Goal: Information Seeking & Learning: Check status

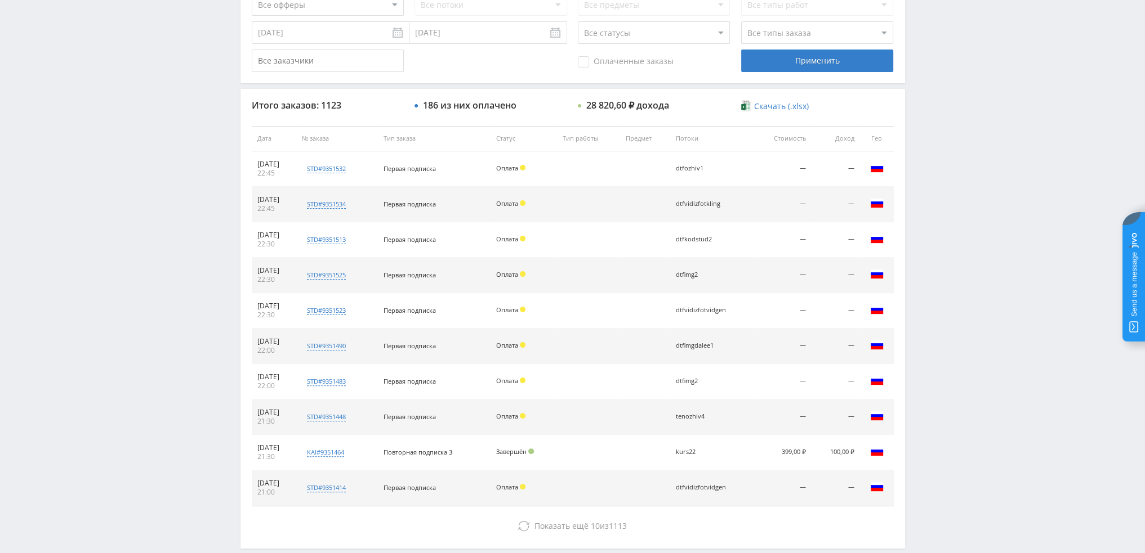
scroll to position [164, 0]
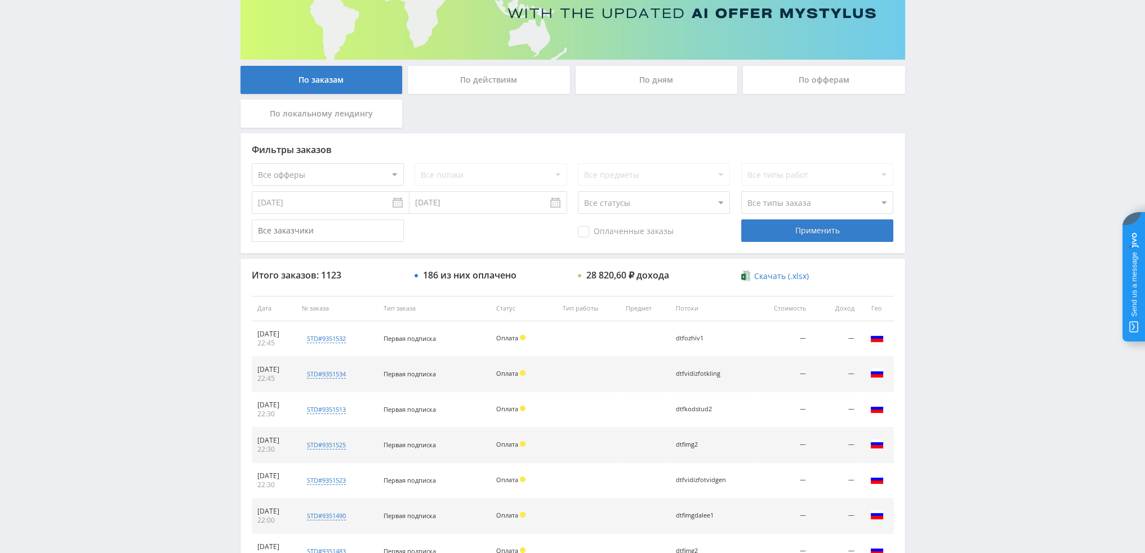
click at [645, 75] on div "По дням" at bounding box center [656, 80] width 162 height 28
click at [0, 0] on input "По дням" at bounding box center [0, 0] width 0 height 0
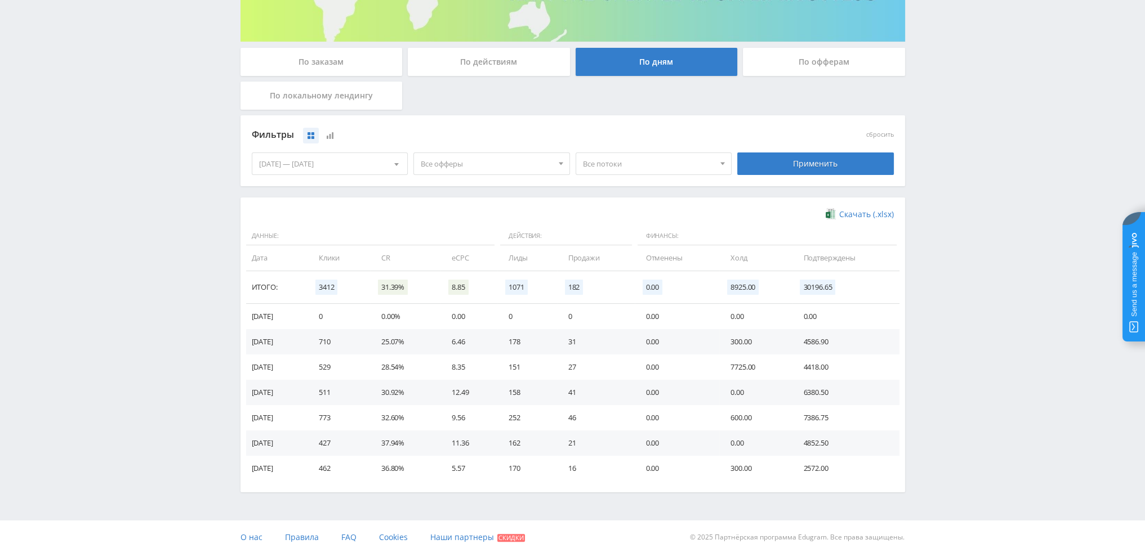
scroll to position [0, 0]
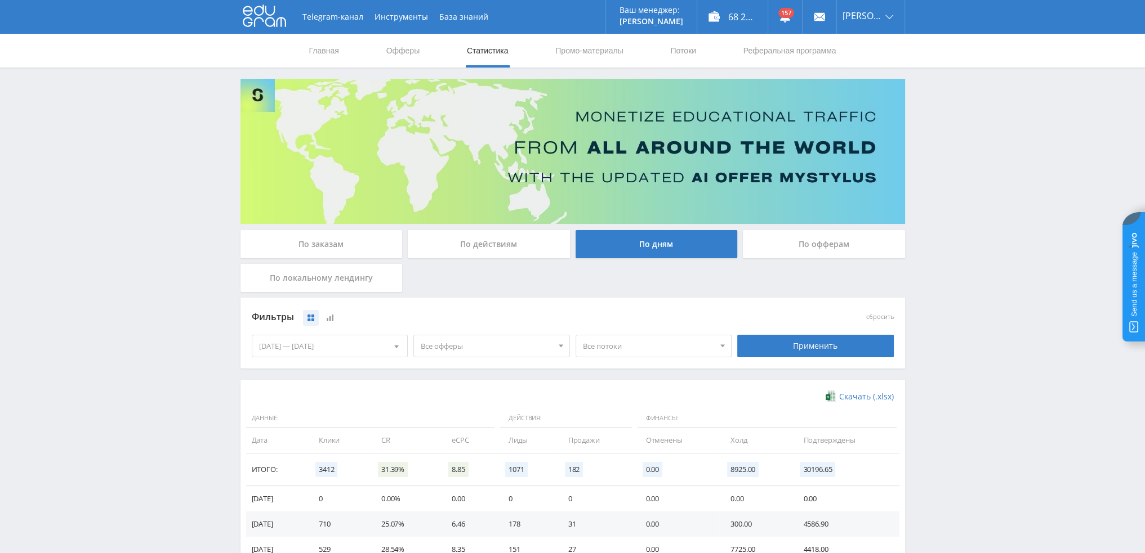
click at [523, 244] on div "По действиям" at bounding box center [489, 244] width 162 height 28
click at [0, 0] on input "По действиям" at bounding box center [0, 0] width 0 height 0
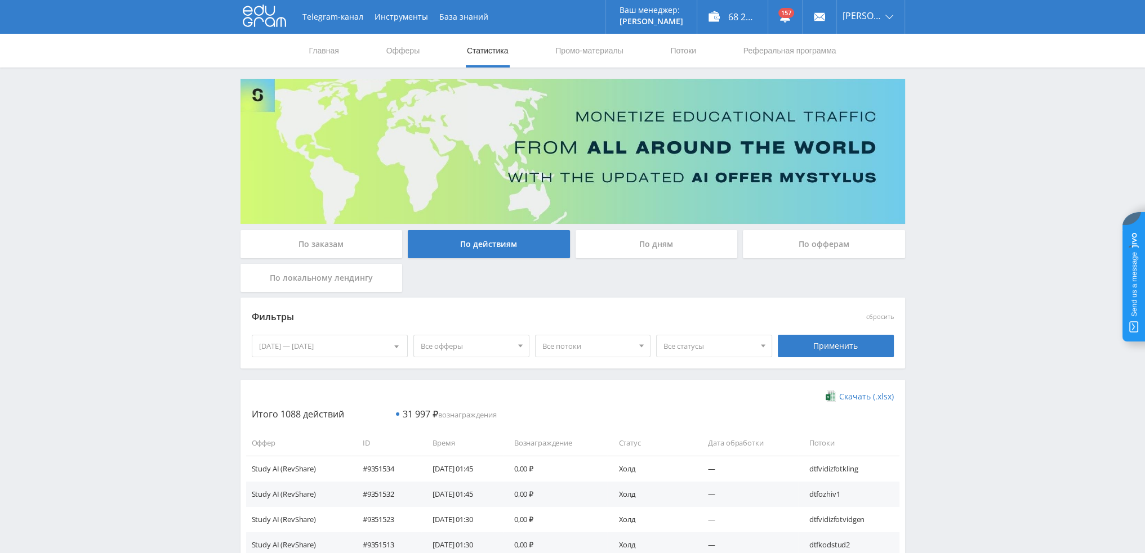
click at [633, 244] on div "По дням" at bounding box center [656, 244] width 162 height 28
click at [0, 0] on input "По дням" at bounding box center [0, 0] width 0 height 0
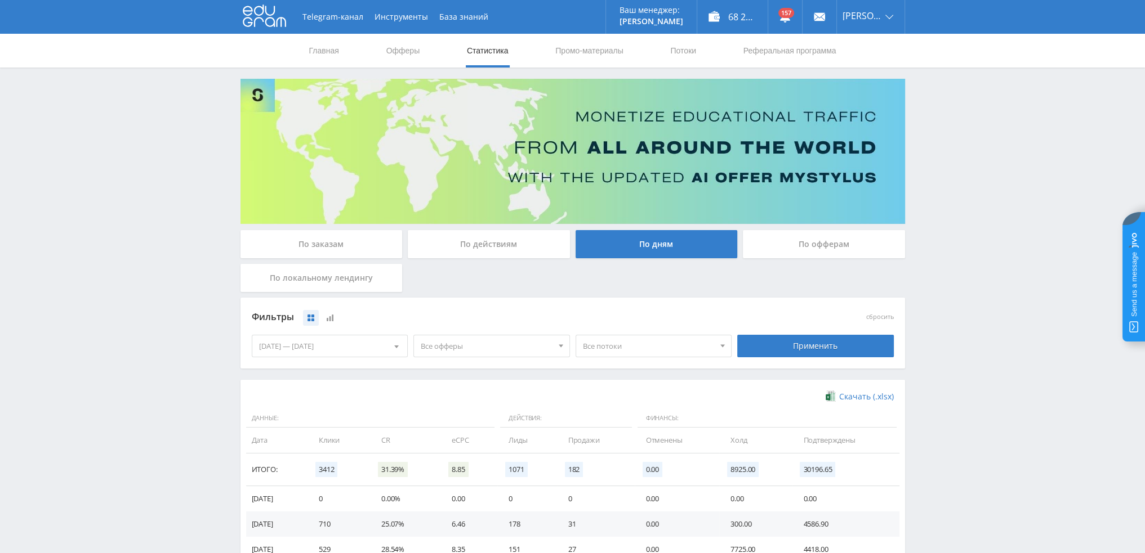
click at [493, 346] on span "Все офферы" at bounding box center [487, 346] width 132 height 21
click at [446, 385] on button "MyStylus" at bounding box center [491, 383] width 155 height 16
click at [455, 400] on button "MyStylus - Revshare" at bounding box center [491, 399] width 155 height 16
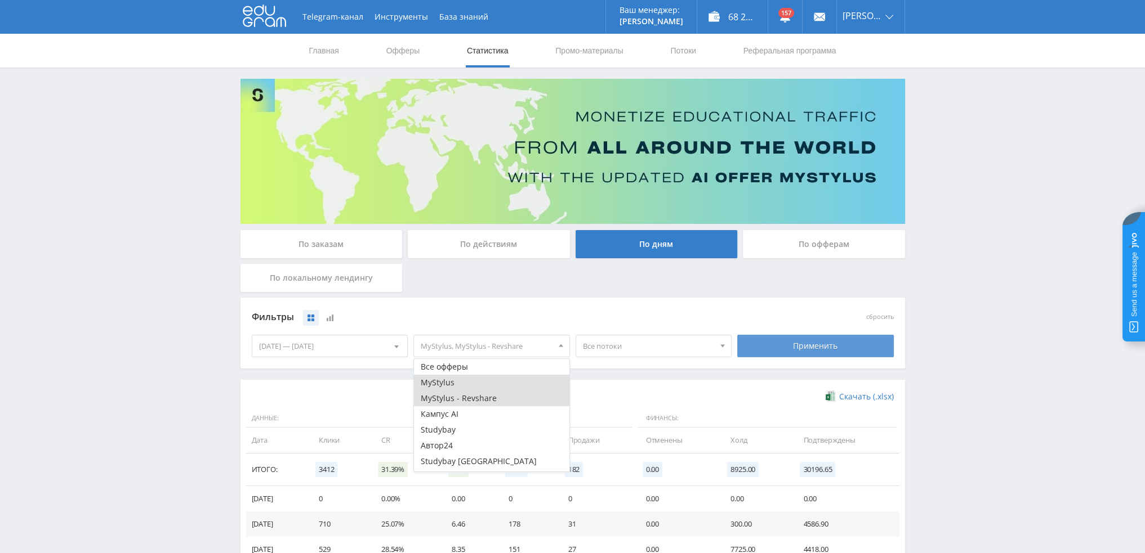
click at [783, 346] on div "Применить" at bounding box center [815, 346] width 157 height 23
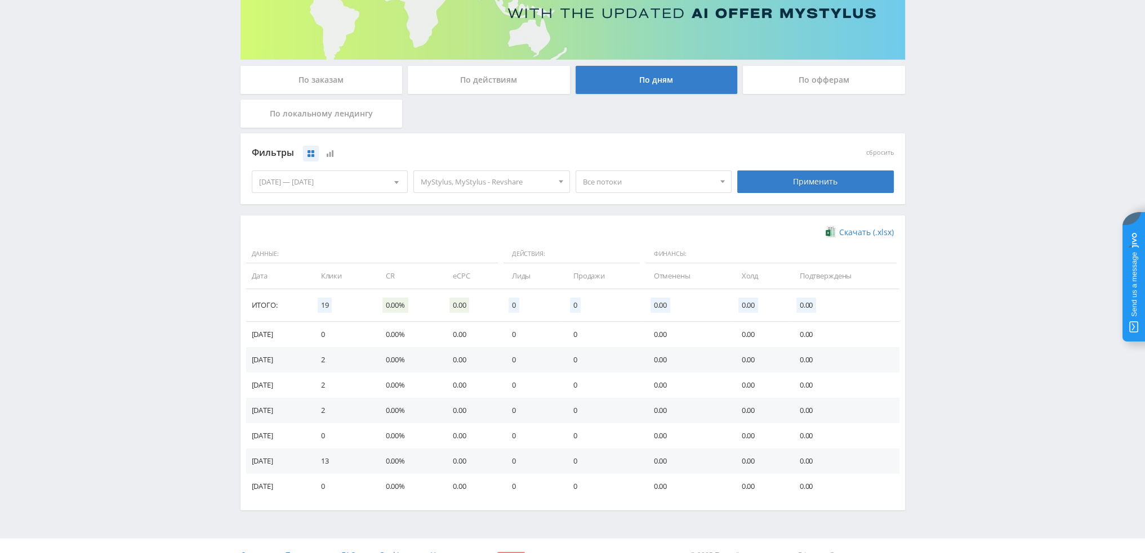
scroll to position [182, 0]
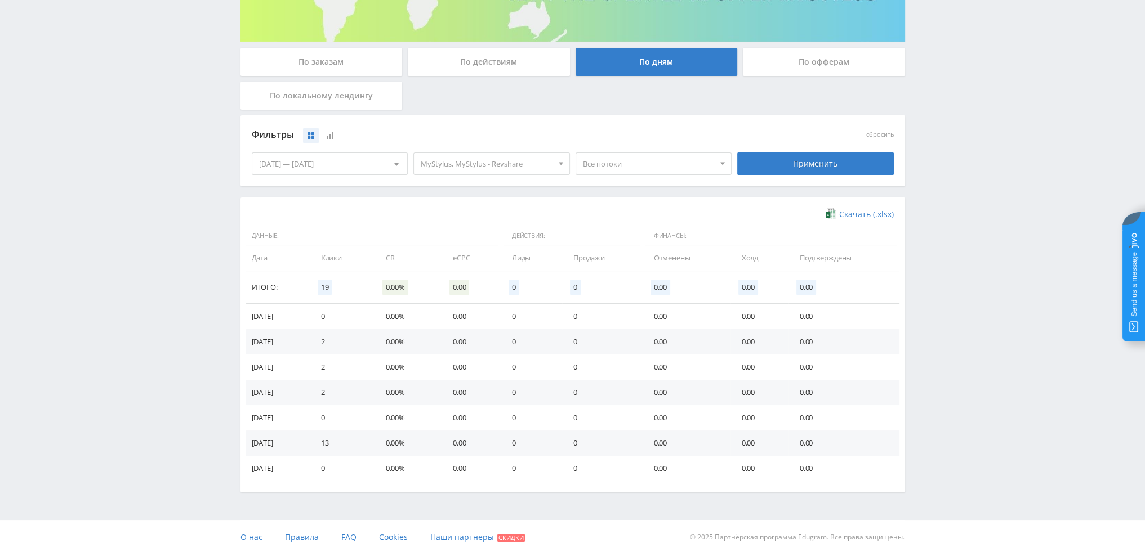
click at [657, 167] on span "Все потоки" at bounding box center [649, 163] width 132 height 21
click at [627, 213] on button "quora1" at bounding box center [653, 216] width 155 height 16
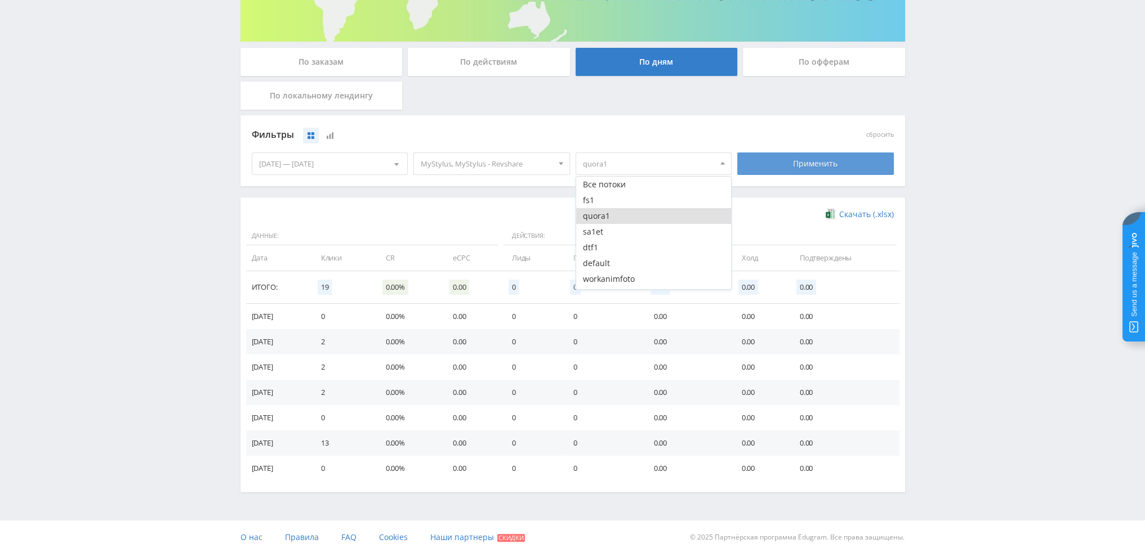
click at [787, 157] on div "Применить" at bounding box center [815, 164] width 157 height 23
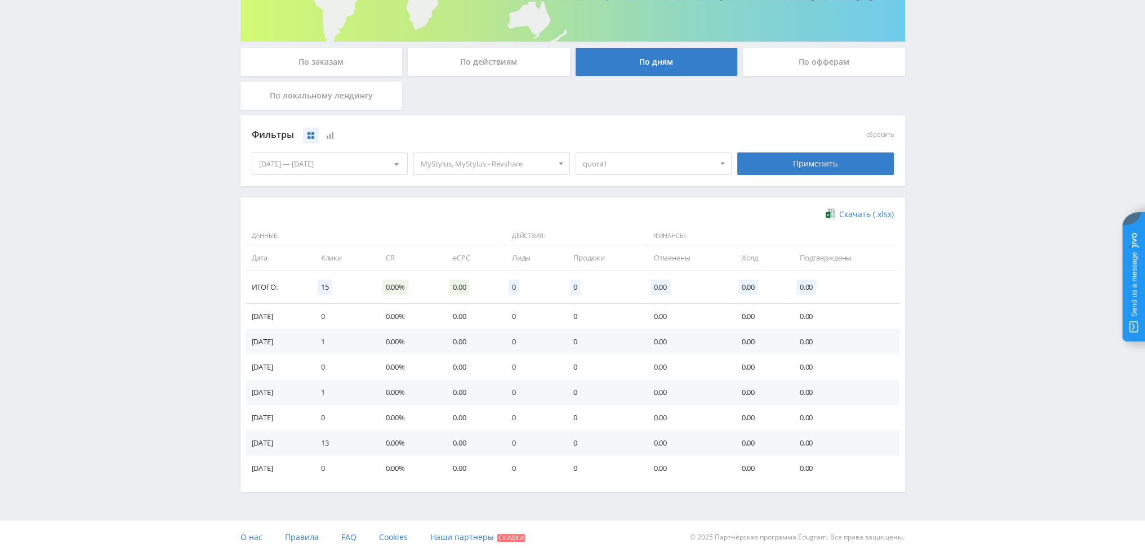
click at [632, 168] on span "quora1" at bounding box center [649, 163] width 132 height 21
click at [612, 216] on button "quora1" at bounding box center [653, 216] width 155 height 16
click at [595, 201] on button "fs1" at bounding box center [653, 201] width 155 height 16
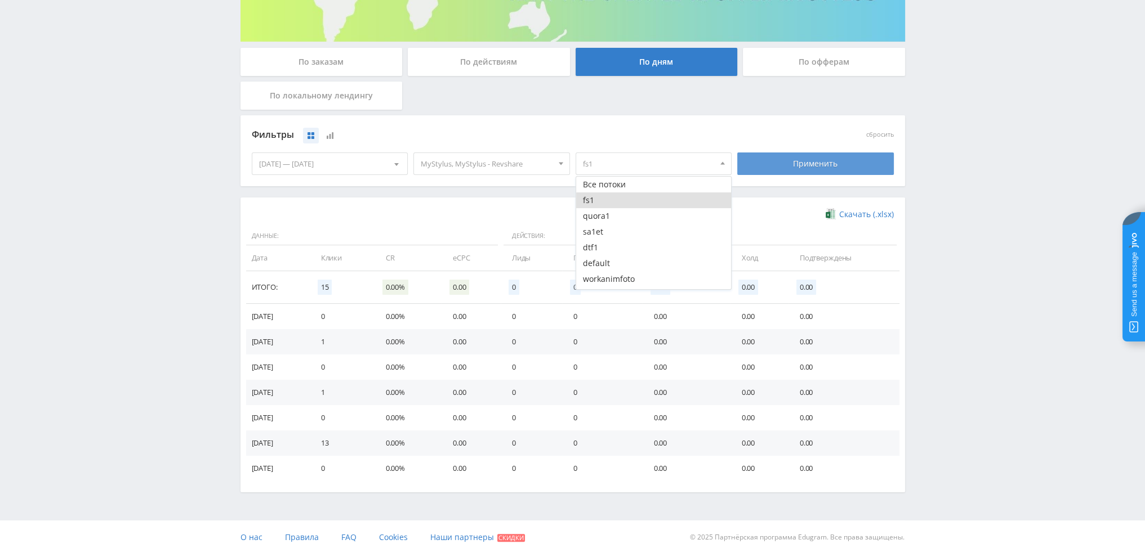
click at [779, 167] on div "Применить" at bounding box center [815, 164] width 157 height 23
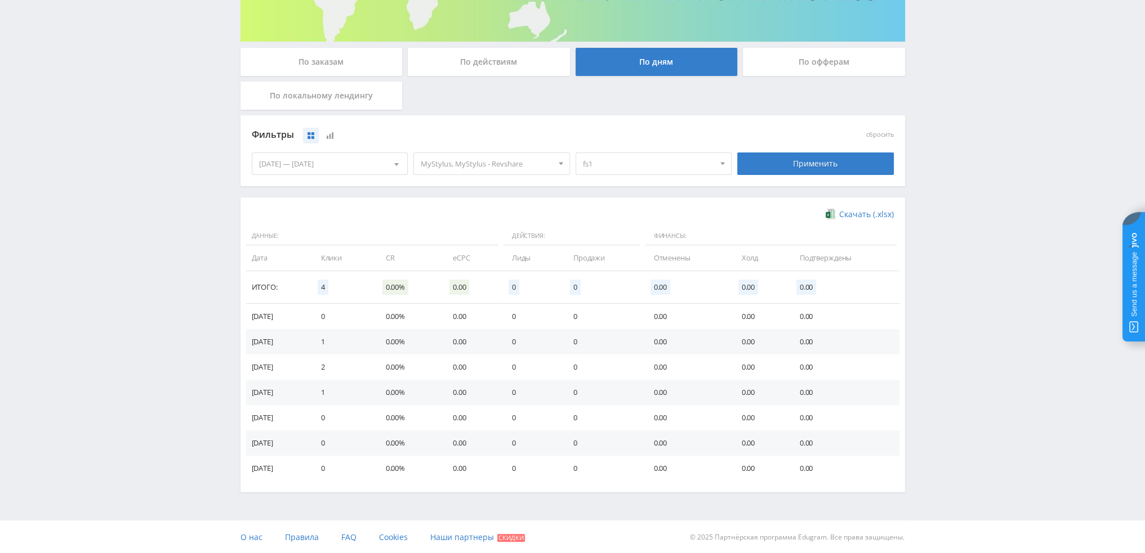
click at [610, 176] on div "fs1 Все потоки fs1 quora1 sa1et dtf1 default workanimfoto default" at bounding box center [654, 164] width 162 height 32
click at [609, 168] on span "fs1" at bounding box center [649, 163] width 132 height 21
click at [605, 200] on button "fs1" at bounding box center [653, 201] width 155 height 16
click at [627, 266] on button "workanimfoto" at bounding box center [653, 266] width 155 height 16
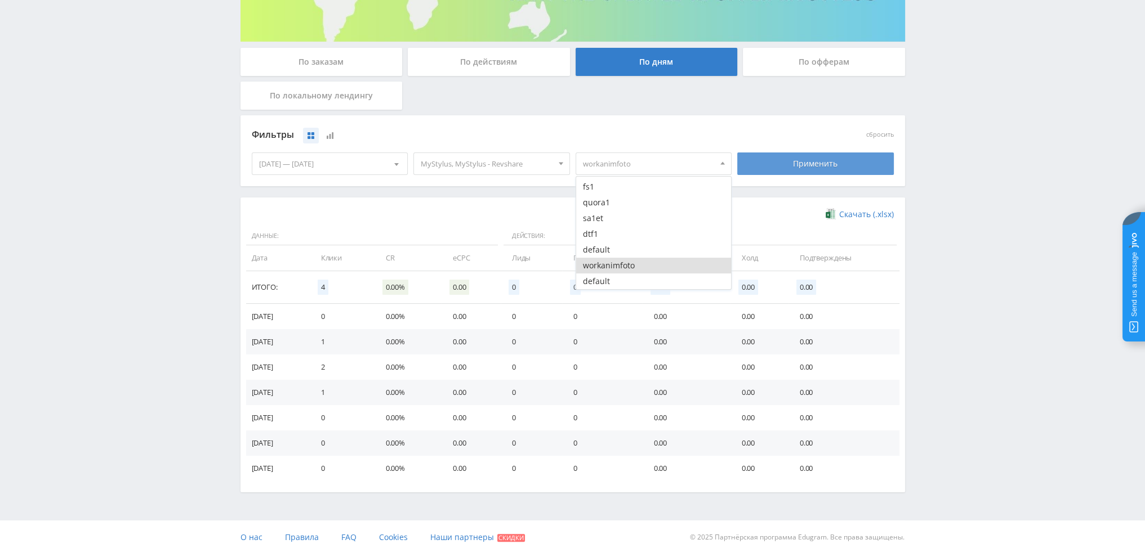
click at [819, 167] on div "Применить" at bounding box center [815, 164] width 157 height 23
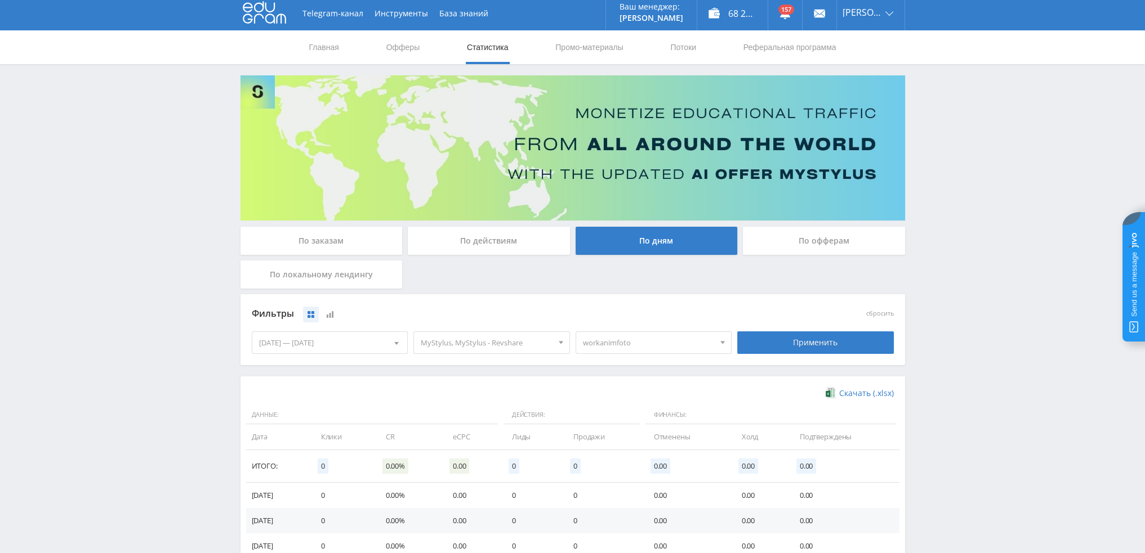
scroll to position [0, 0]
